Goal: Information Seeking & Learning: Understand process/instructions

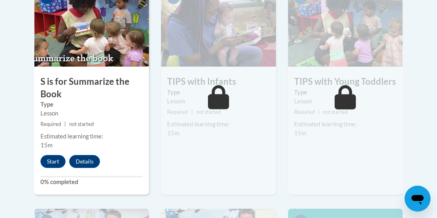
scroll to position [721, 0]
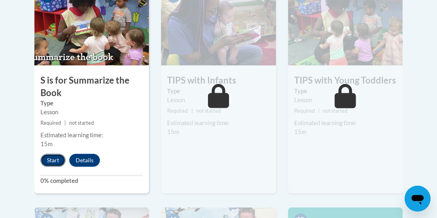
click at [57, 156] on button "Start" at bounding box center [52, 160] width 25 height 13
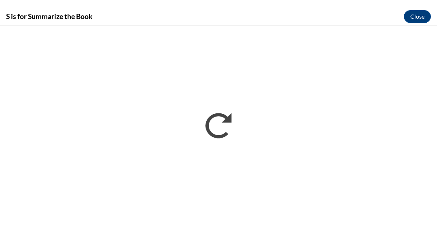
scroll to position [0, 0]
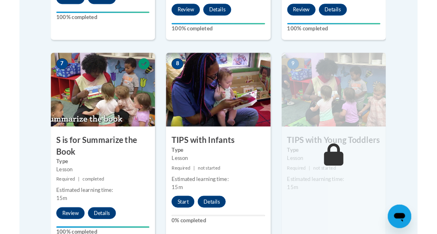
scroll to position [649, 0]
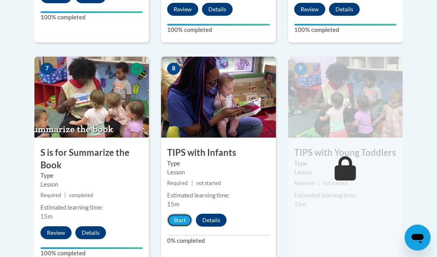
click at [181, 217] on button "Start" at bounding box center [179, 219] width 25 height 13
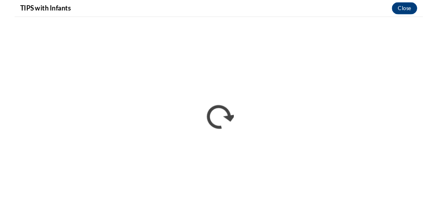
scroll to position [0, 0]
